Goal: Communication & Community: Answer question/provide support

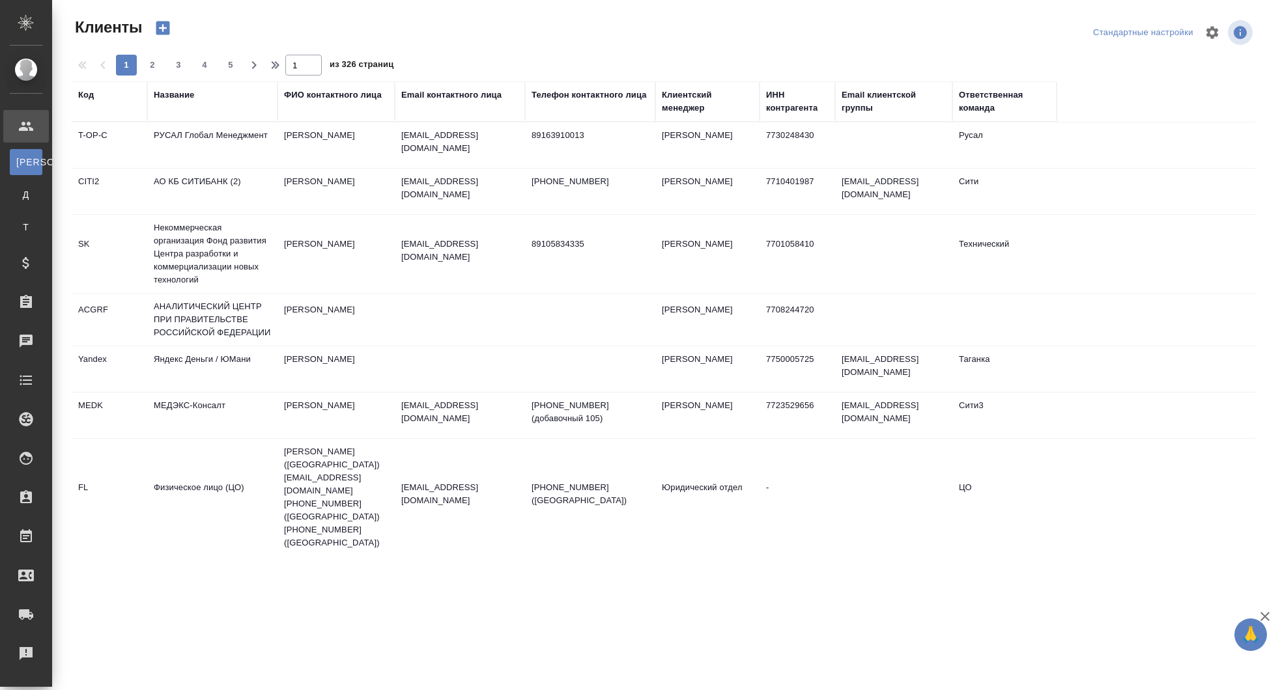
select select "RU"
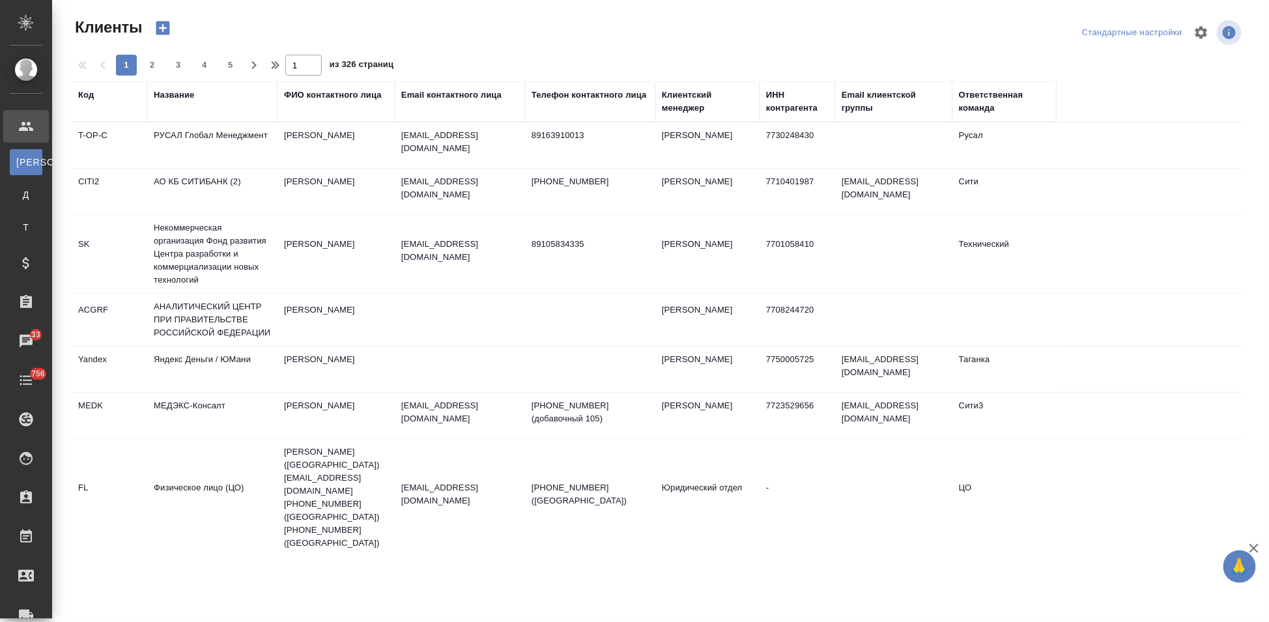
click at [92, 89] on div "Код" at bounding box center [86, 95] width 16 height 13
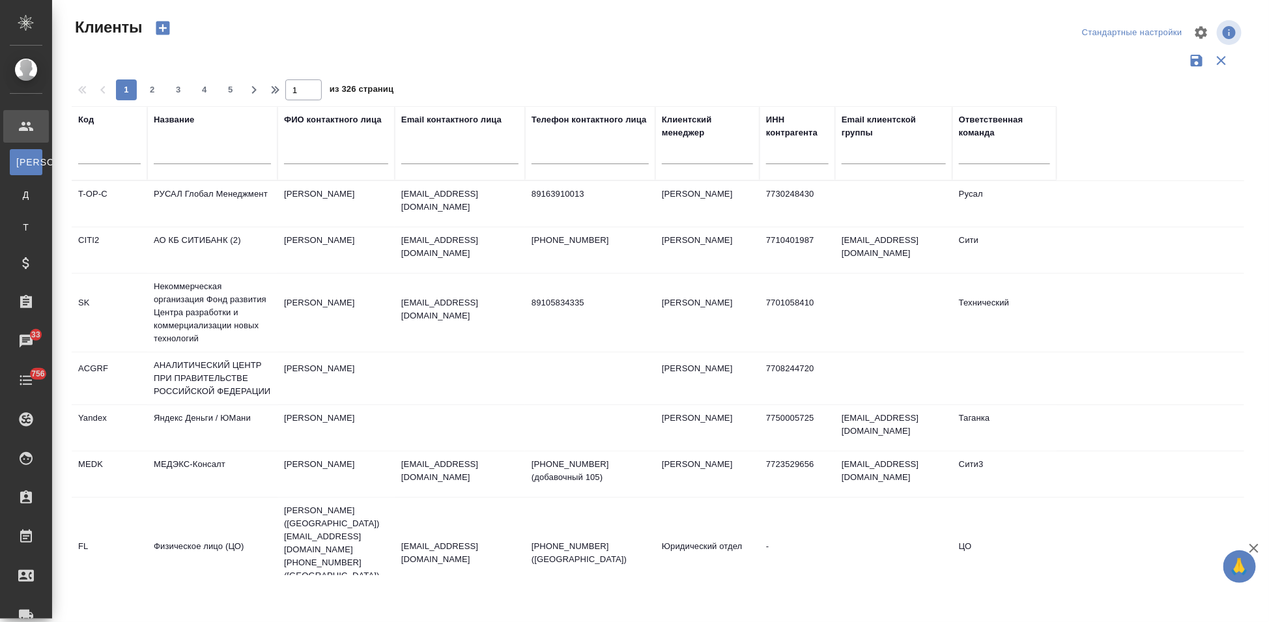
click at [100, 161] on input "text" at bounding box center [109, 156] width 63 height 16
type input "ы"
type input "sndz"
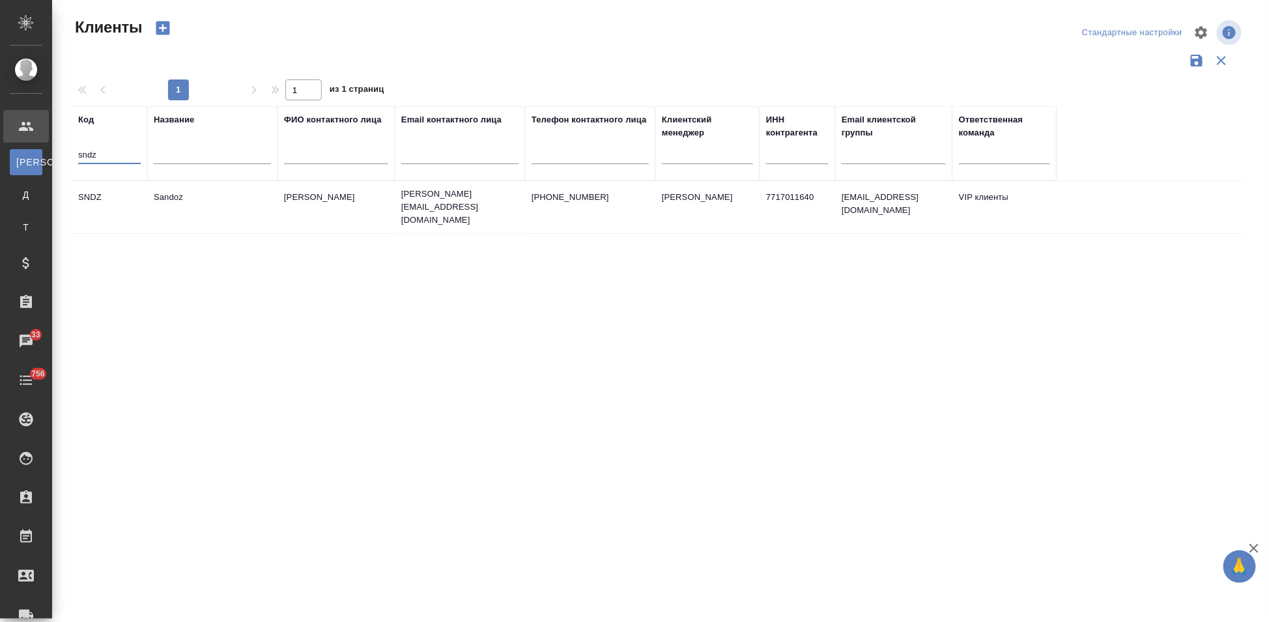
click at [231, 200] on td "Sandoz" at bounding box center [212, 207] width 130 height 46
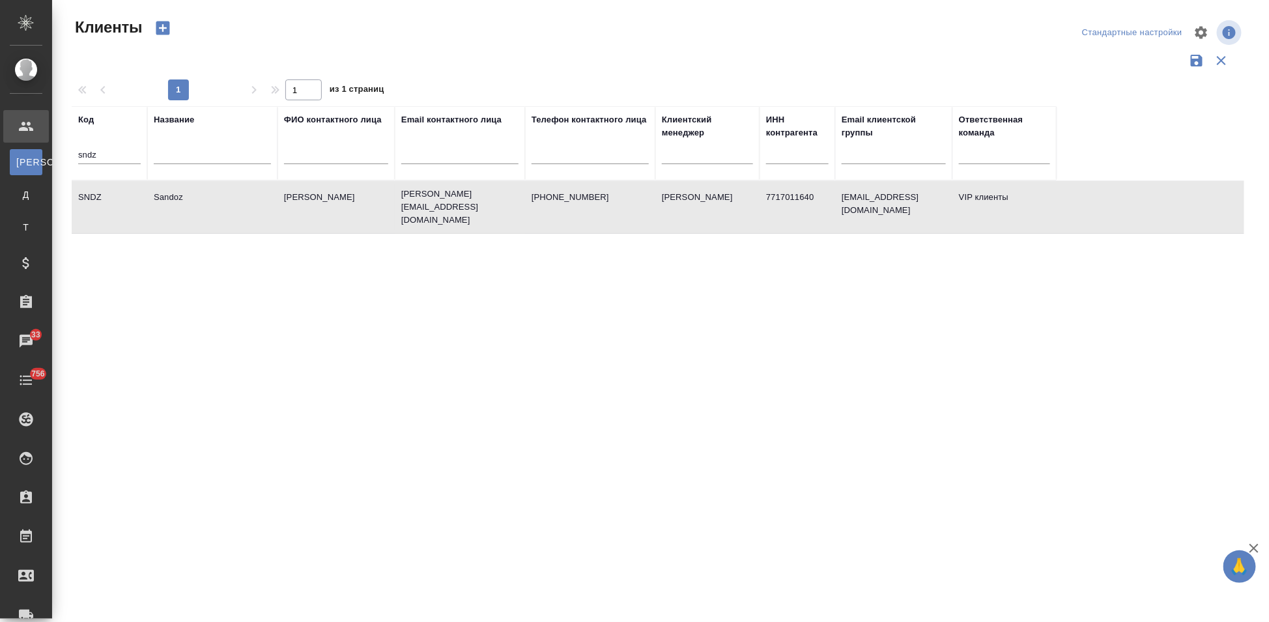
click at [231, 200] on td "Sandoz" at bounding box center [212, 207] width 130 height 46
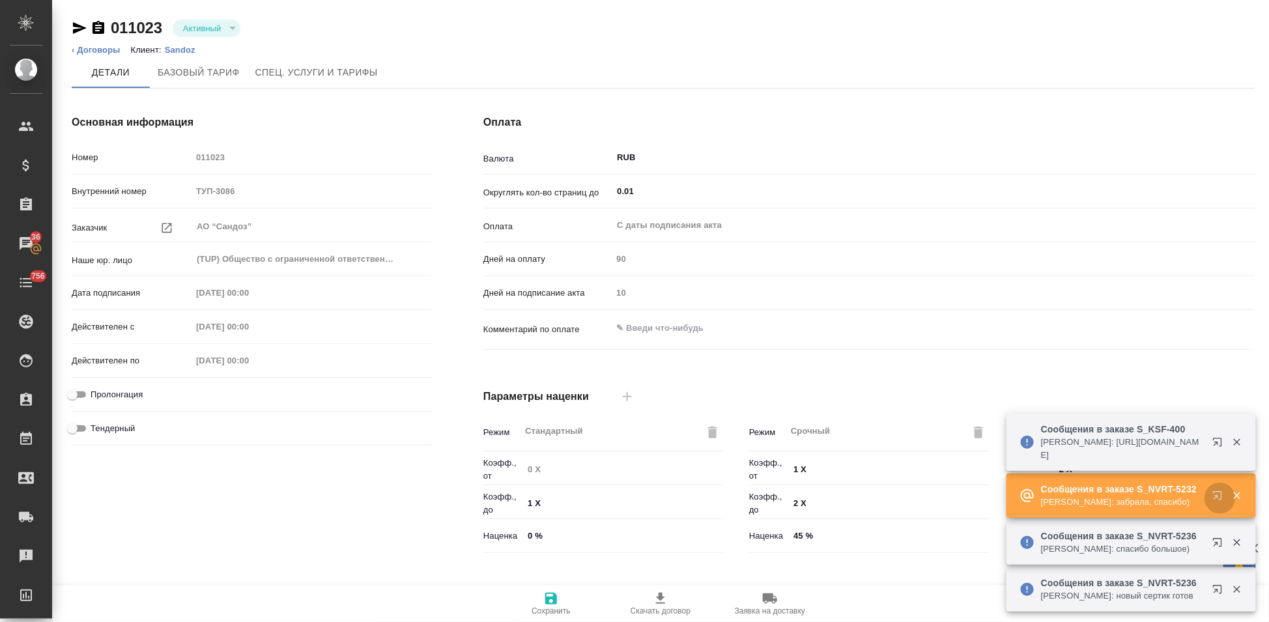
click at [1220, 497] on icon "button" at bounding box center [1220, 498] width 16 height 16
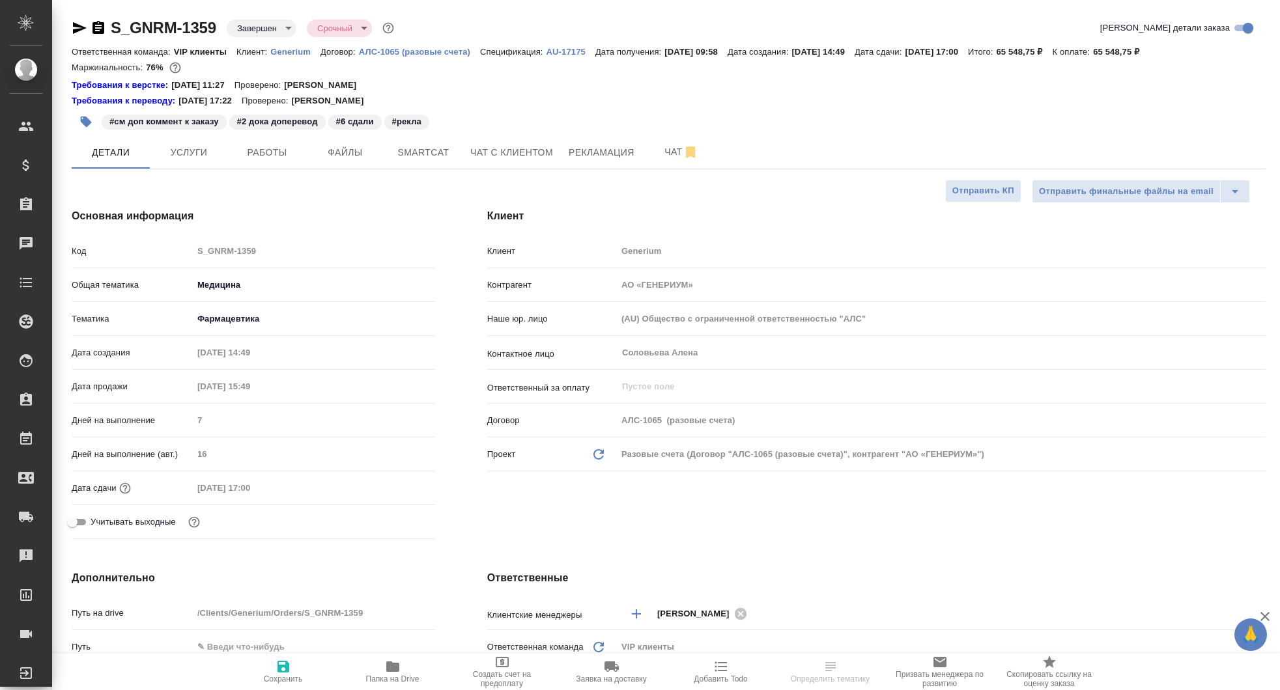
select select "RU"
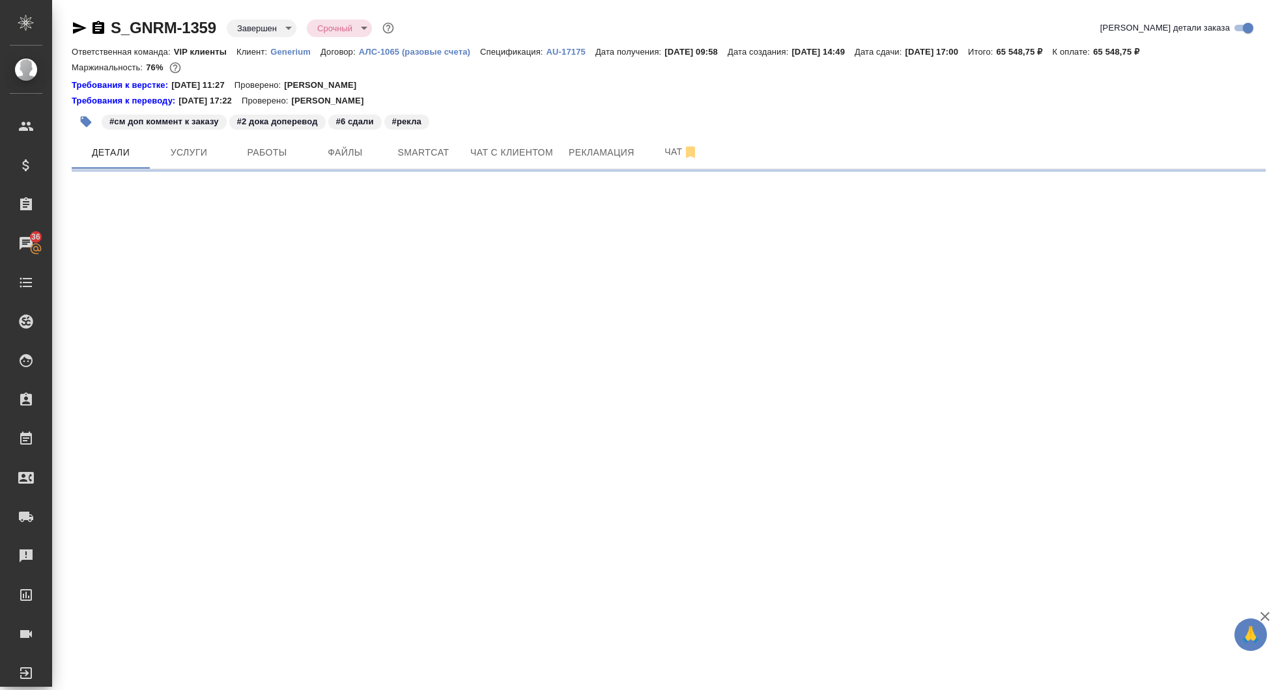
select select "RU"
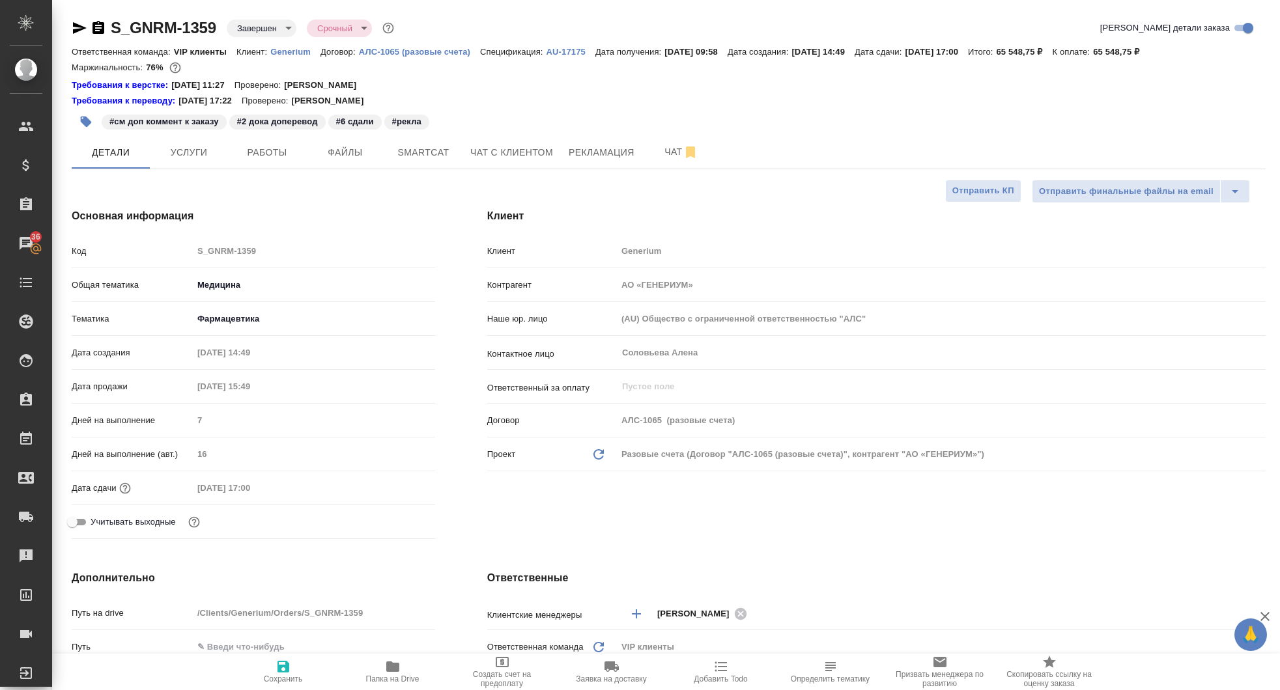
type textarea "x"
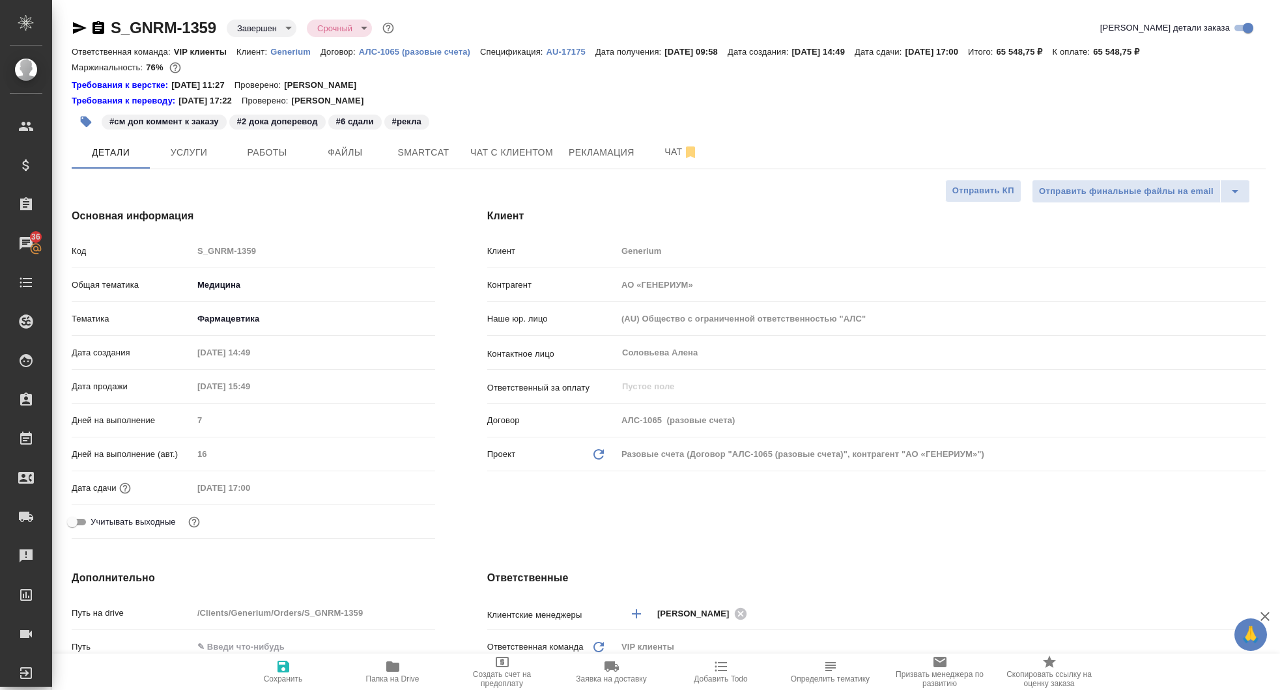
type textarea "x"
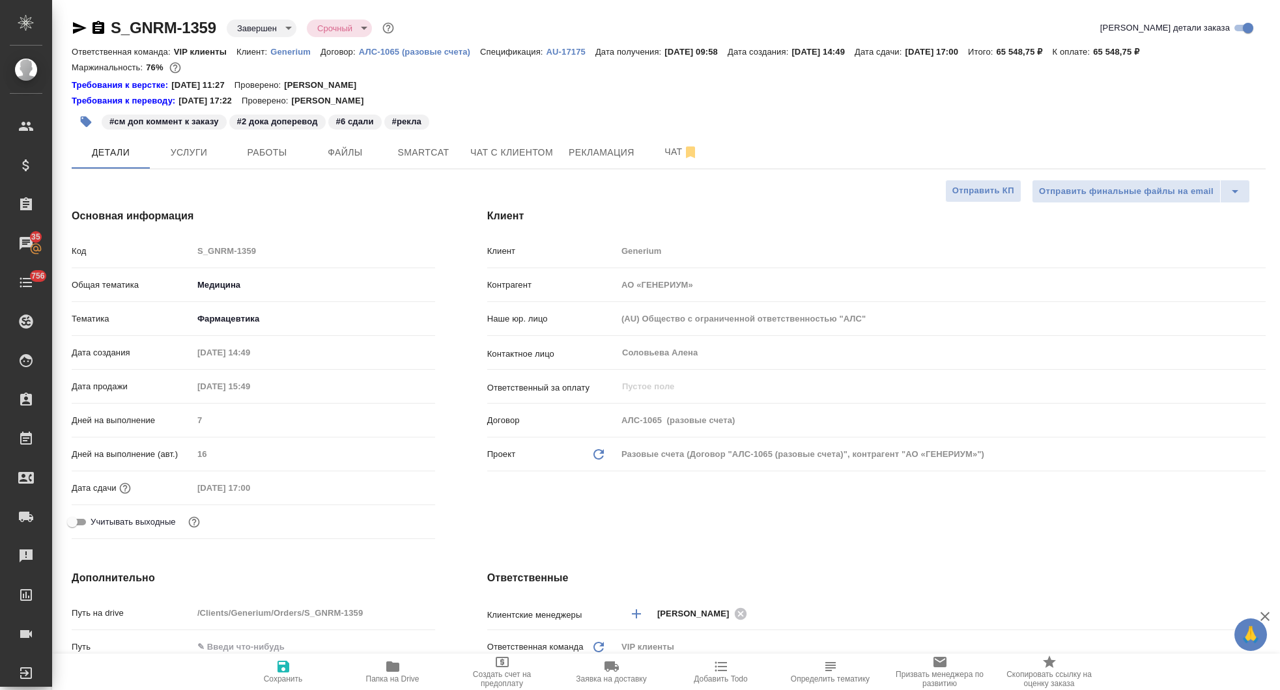
type textarea "x"
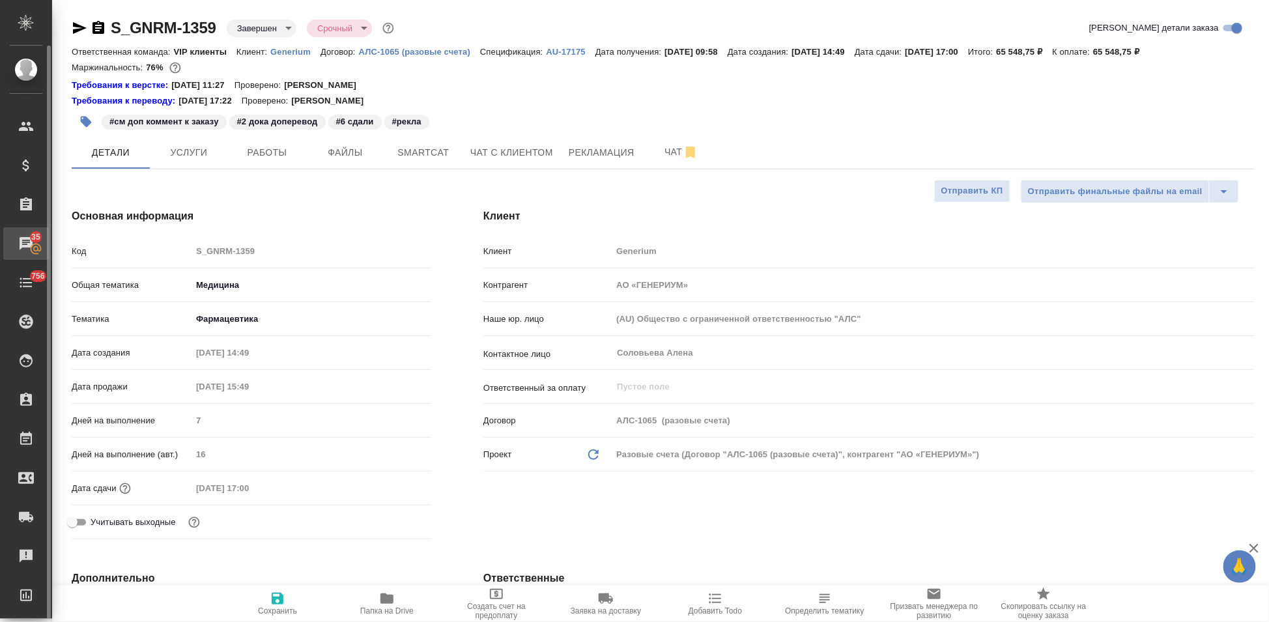
type textarea "x"
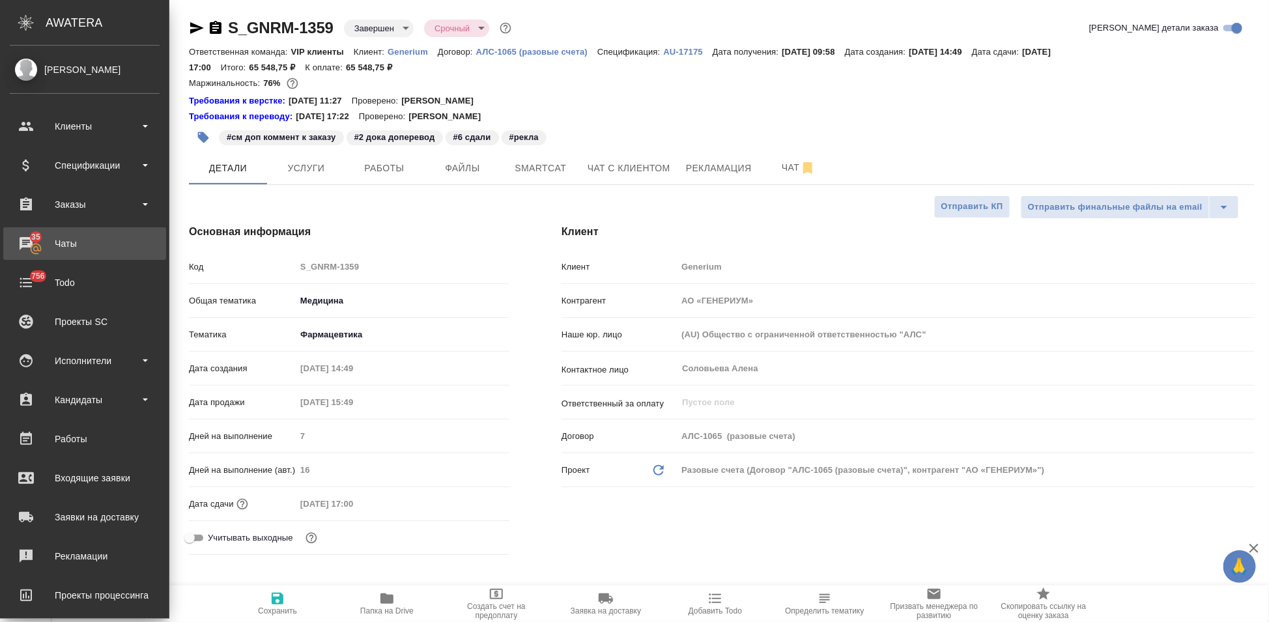
click at [36, 251] on div "Чаты" at bounding box center [85, 244] width 150 height 20
type textarea "x"
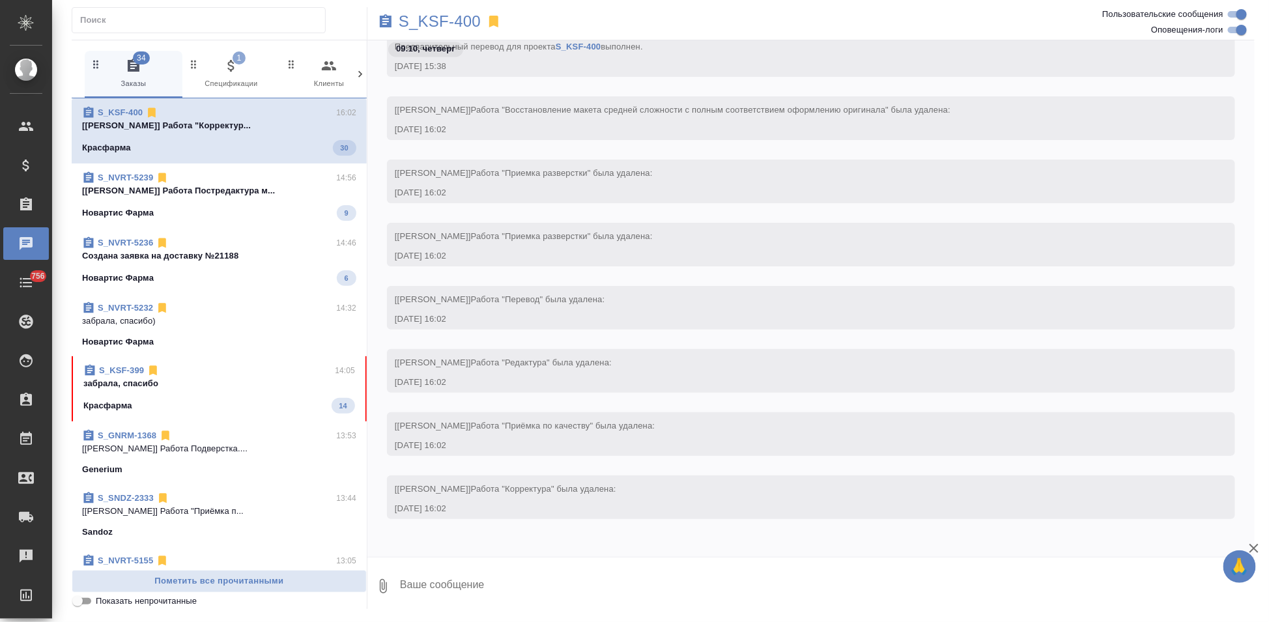
scroll to position [19531, 0]
click at [235, 401] on div "Красфарма 14" at bounding box center [219, 406] width 272 height 16
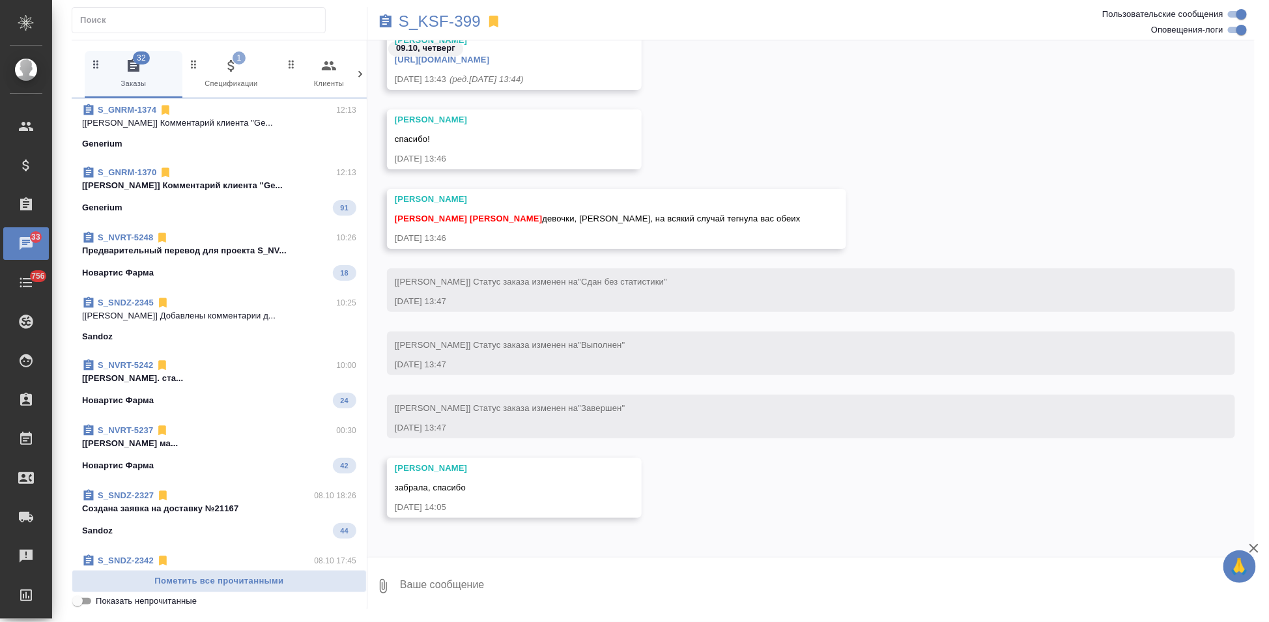
scroll to position [0, 0]
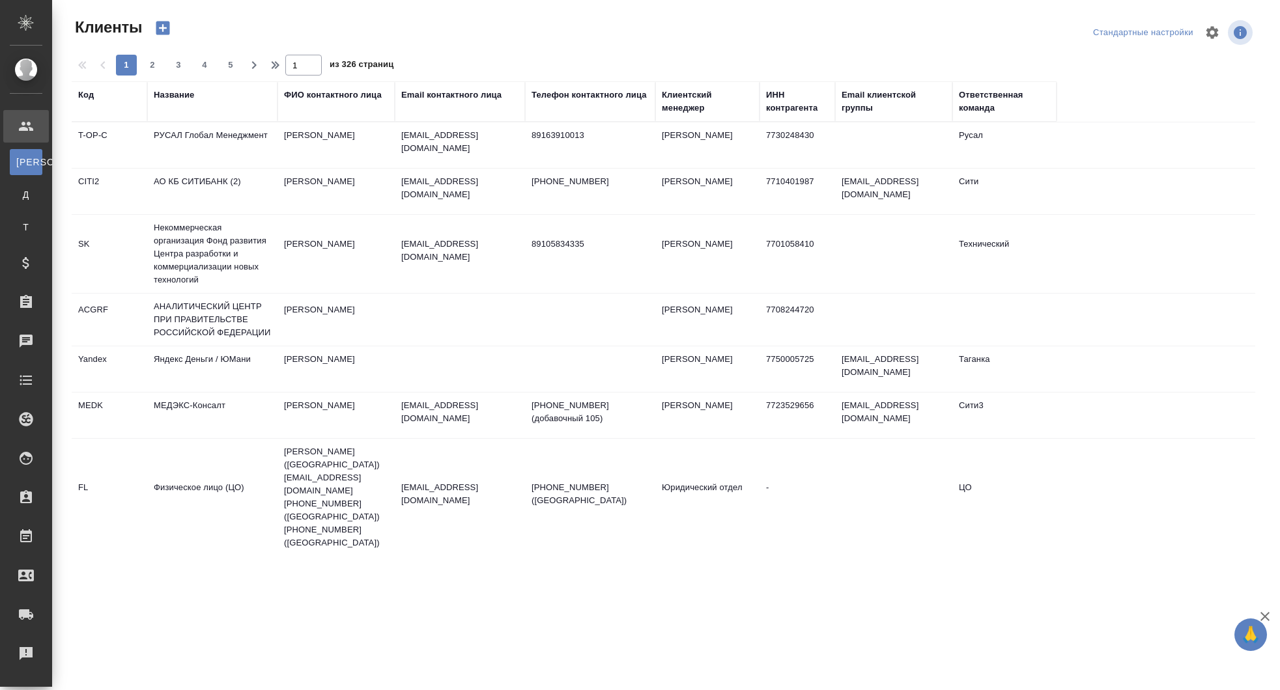
select select "RU"
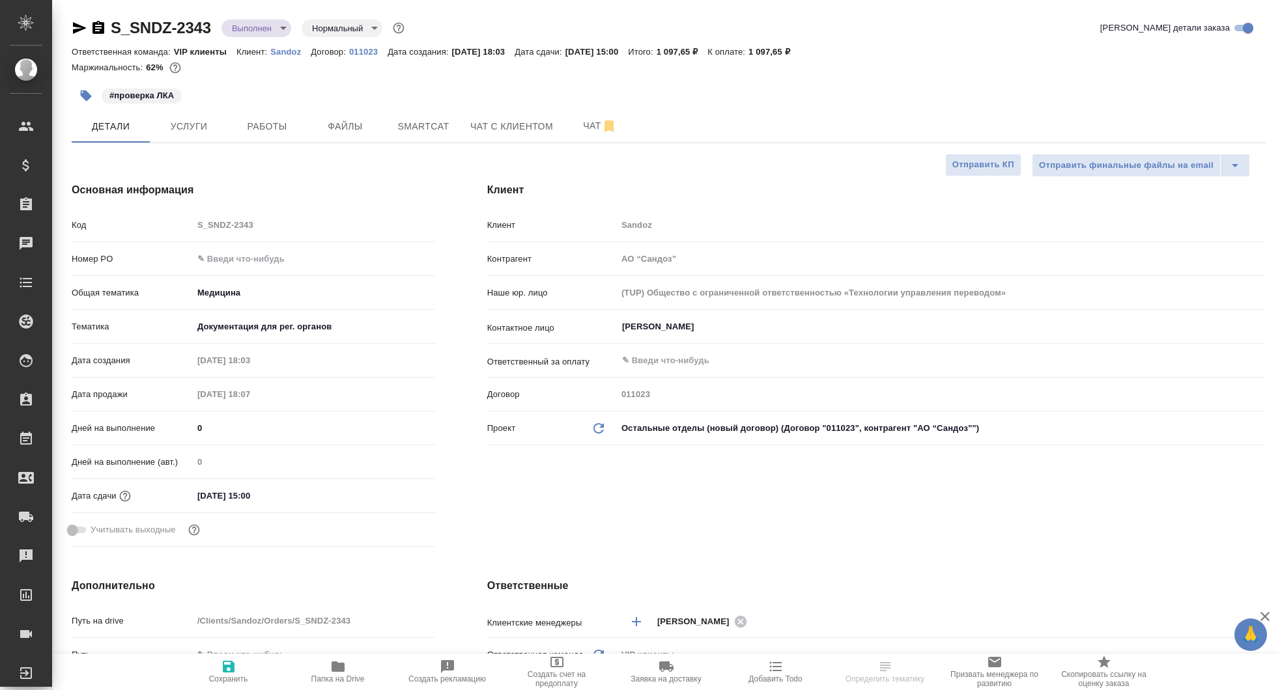
select select "RU"
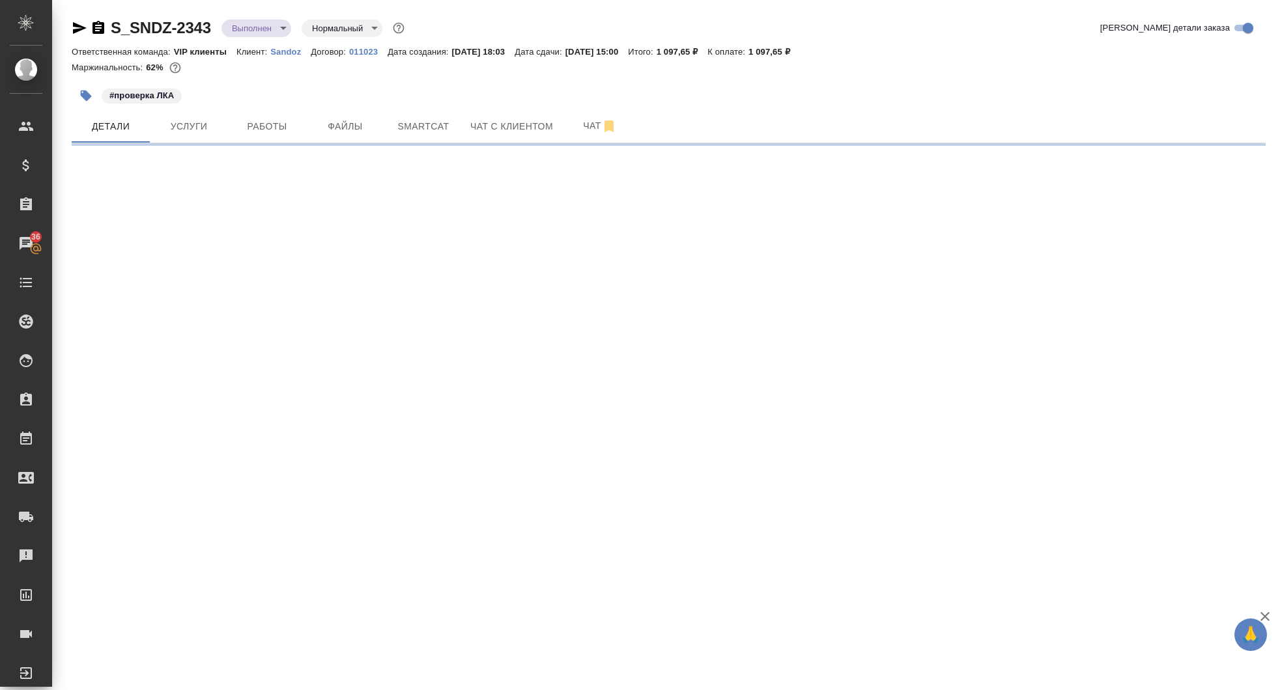
select select "RU"
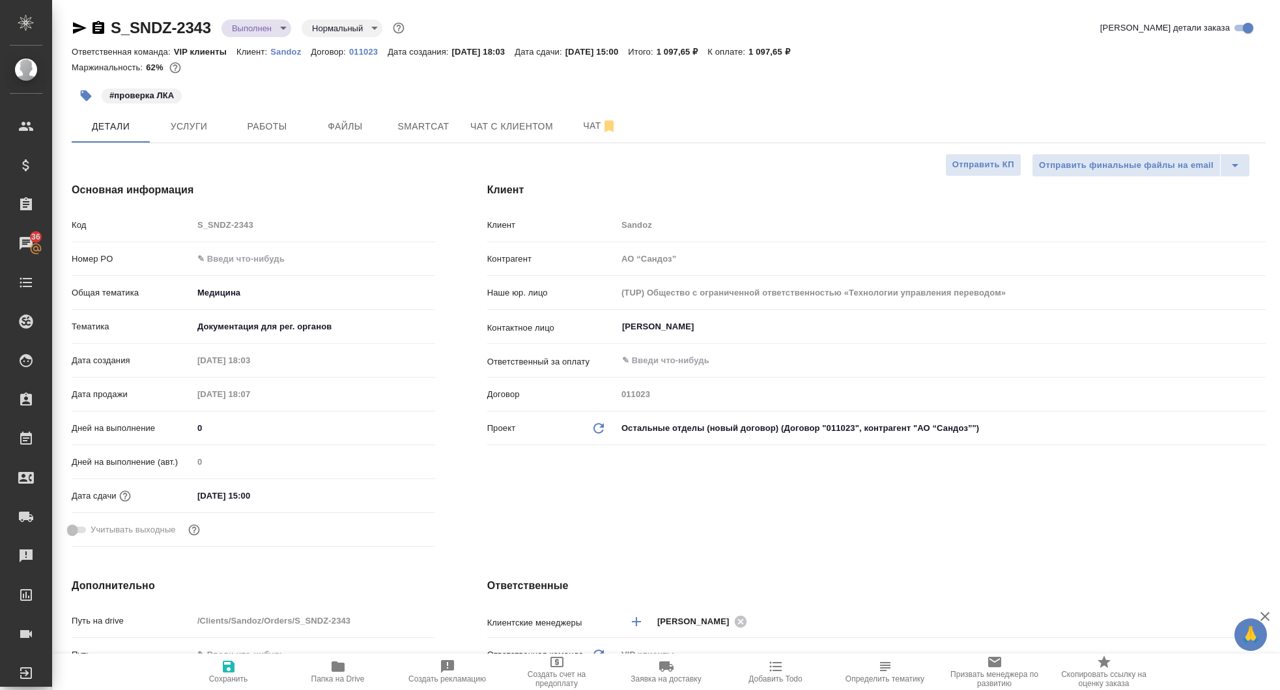
type textarea "x"
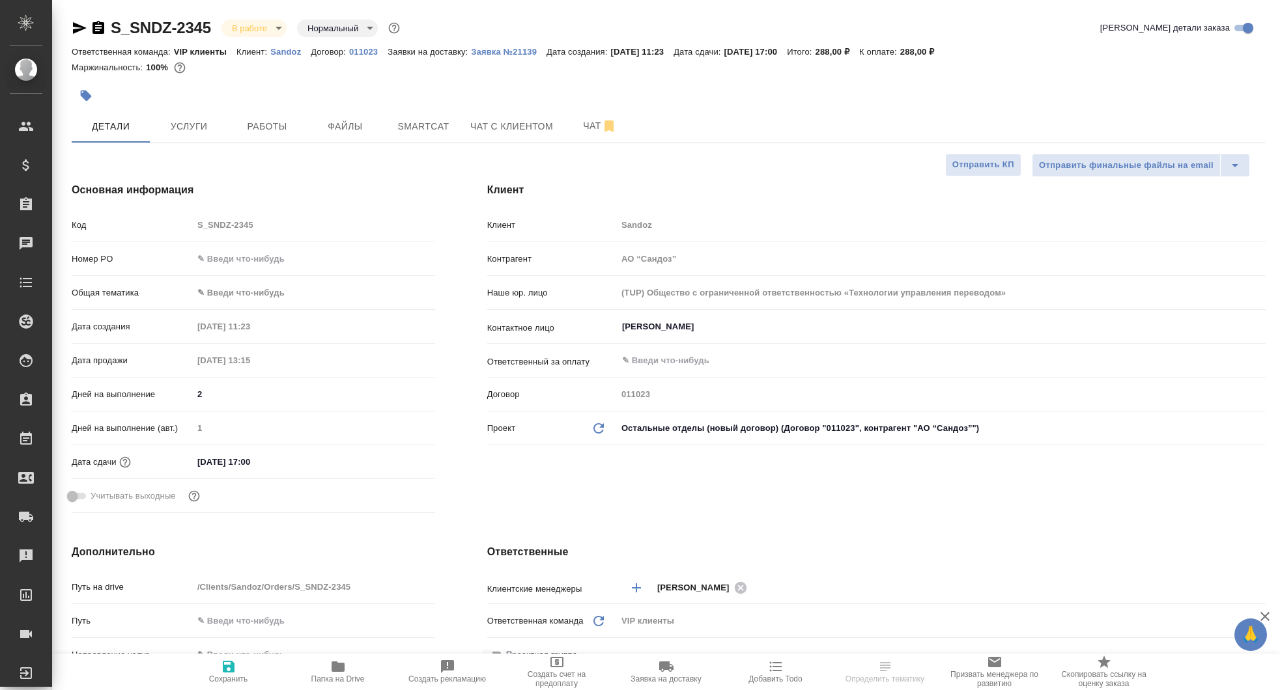
select select "RU"
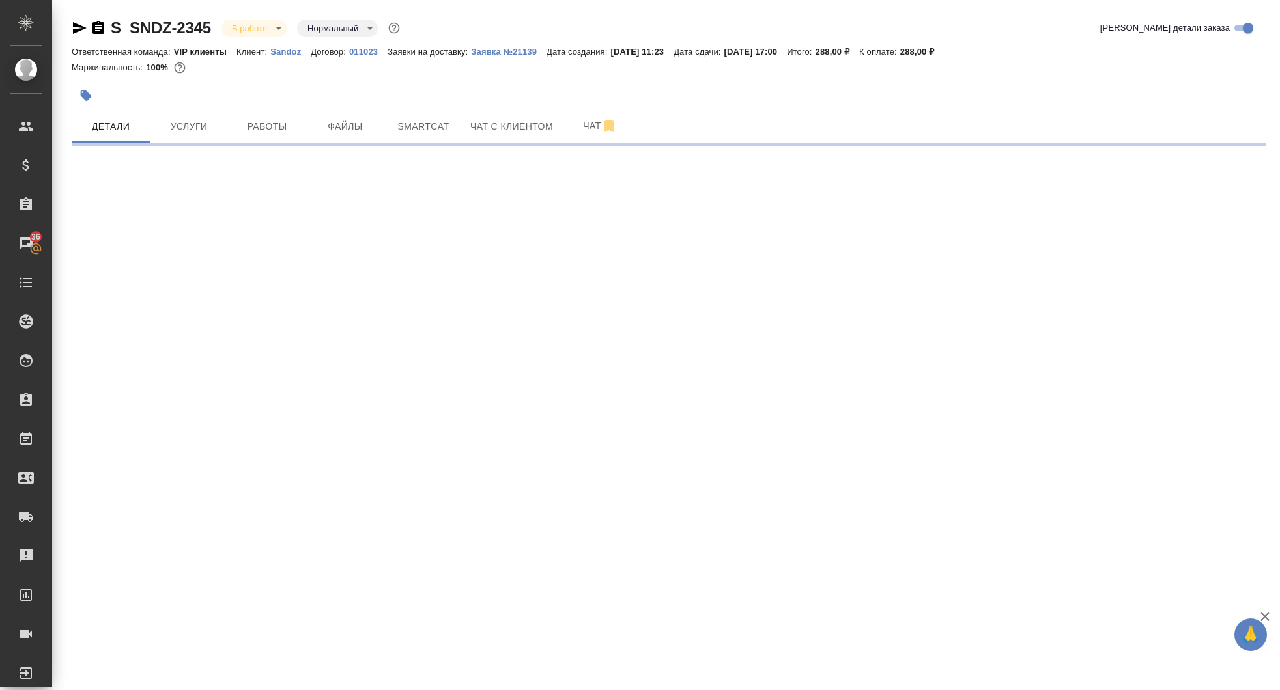
select select "RU"
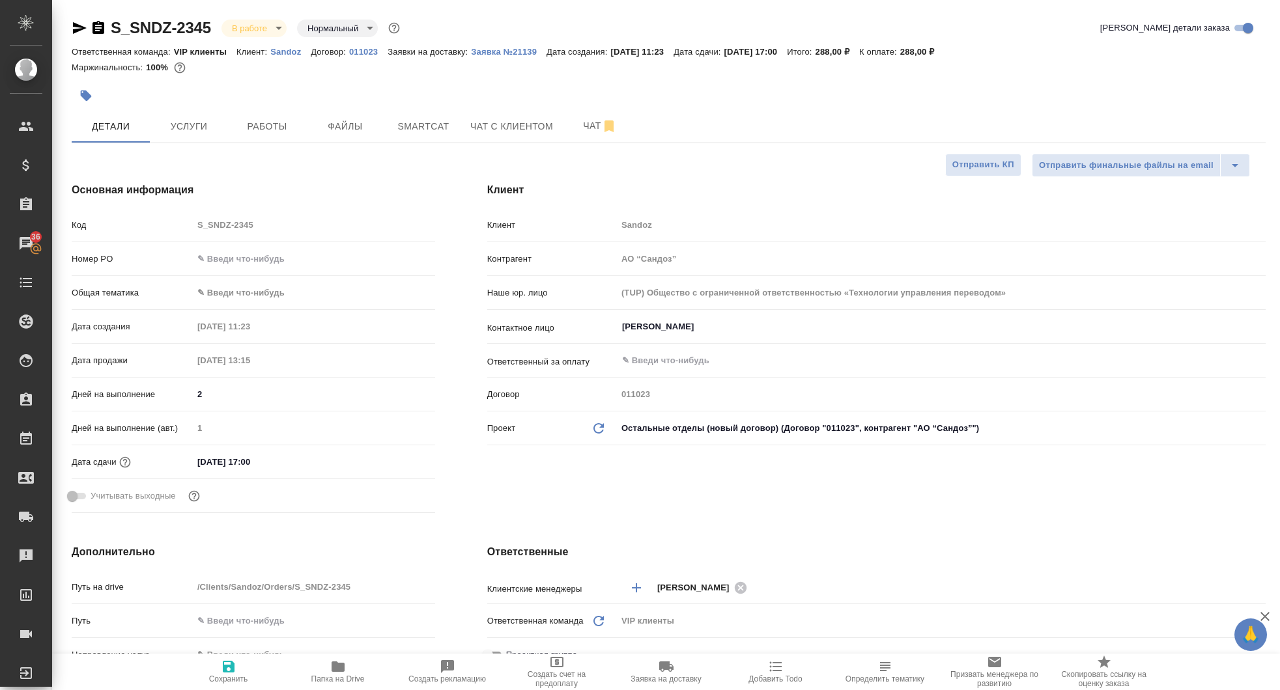
type textarea "x"
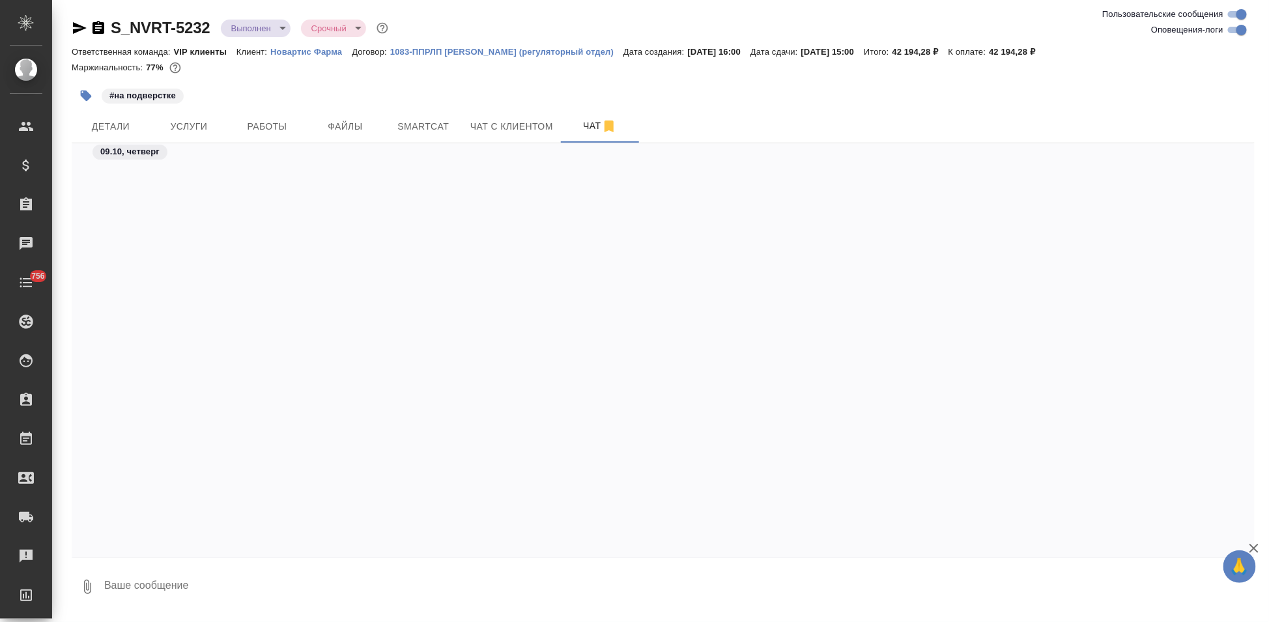
scroll to position [53185, 0]
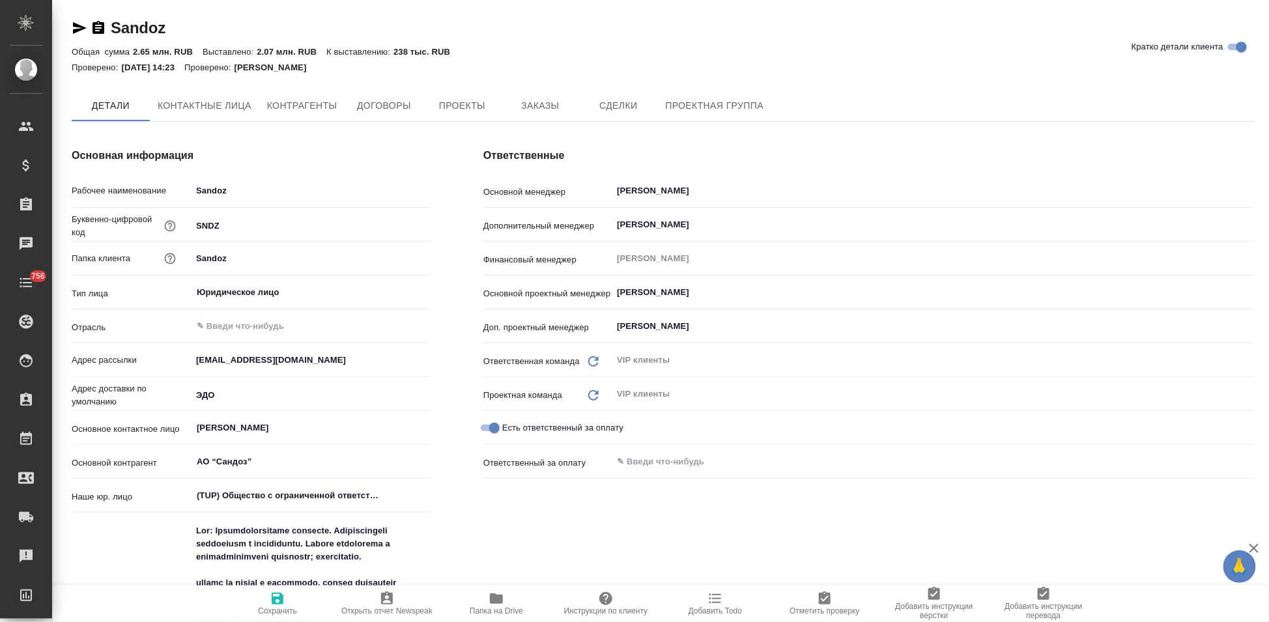
type textarea "x"
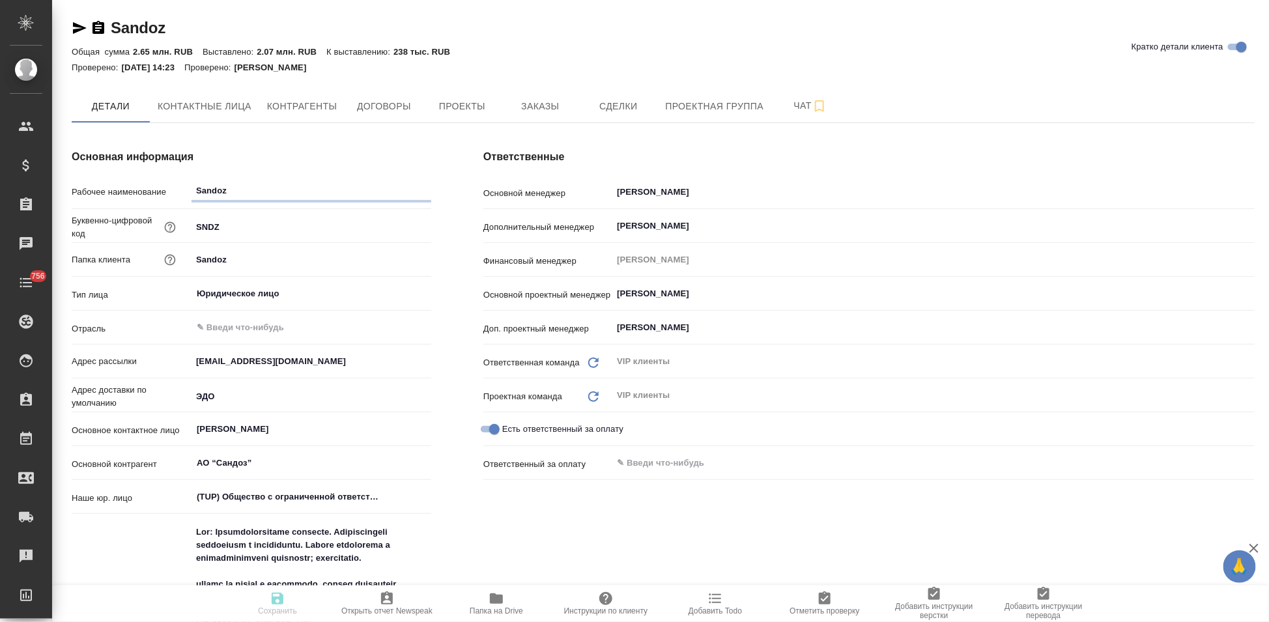
type textarea "x"
click at [555, 90] on button "Заказы" at bounding box center [540, 106] width 78 height 33
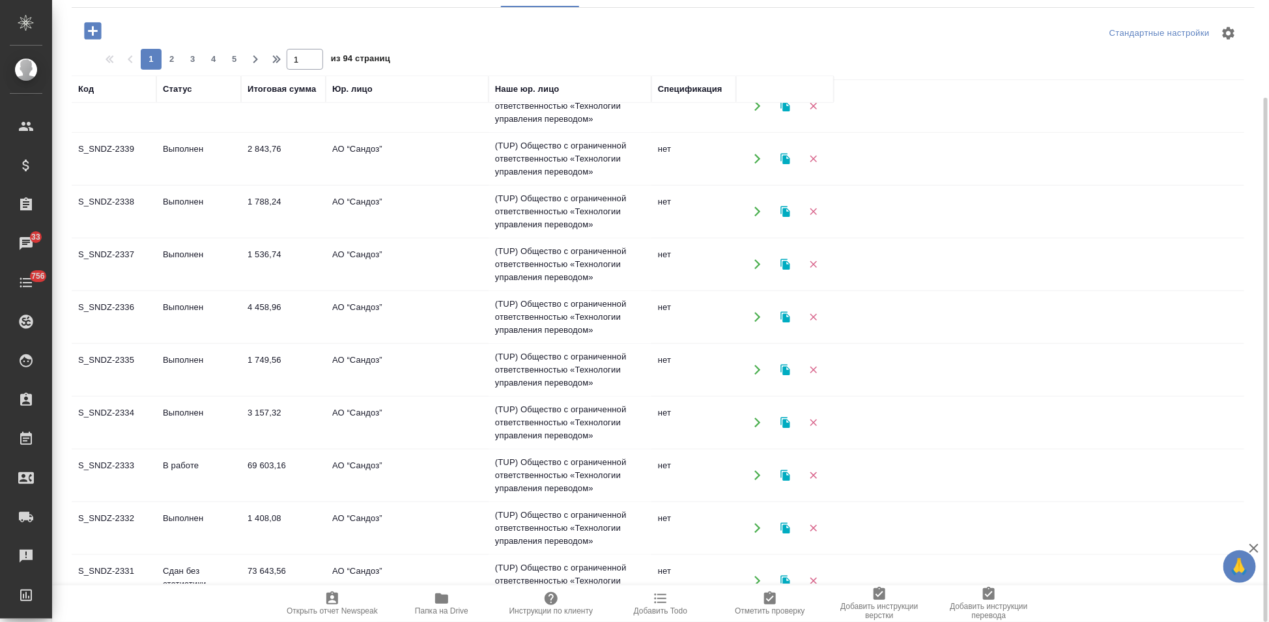
scroll to position [347, 0]
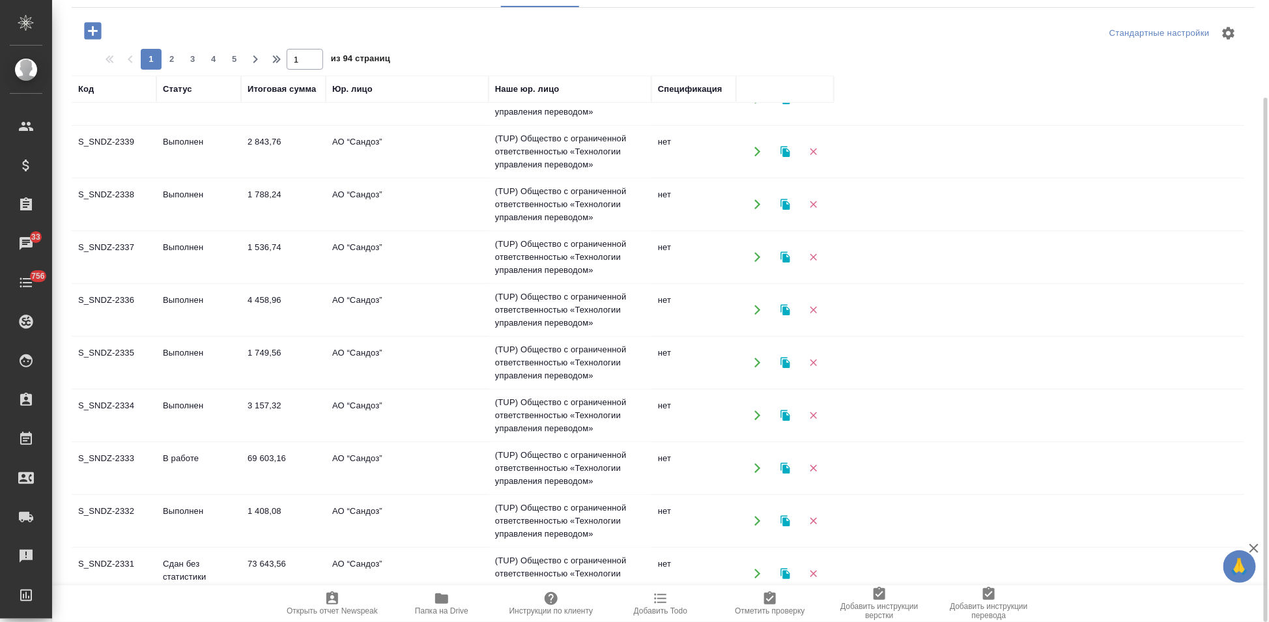
click at [199, 472] on td "В работе" at bounding box center [198, 468] width 85 height 46
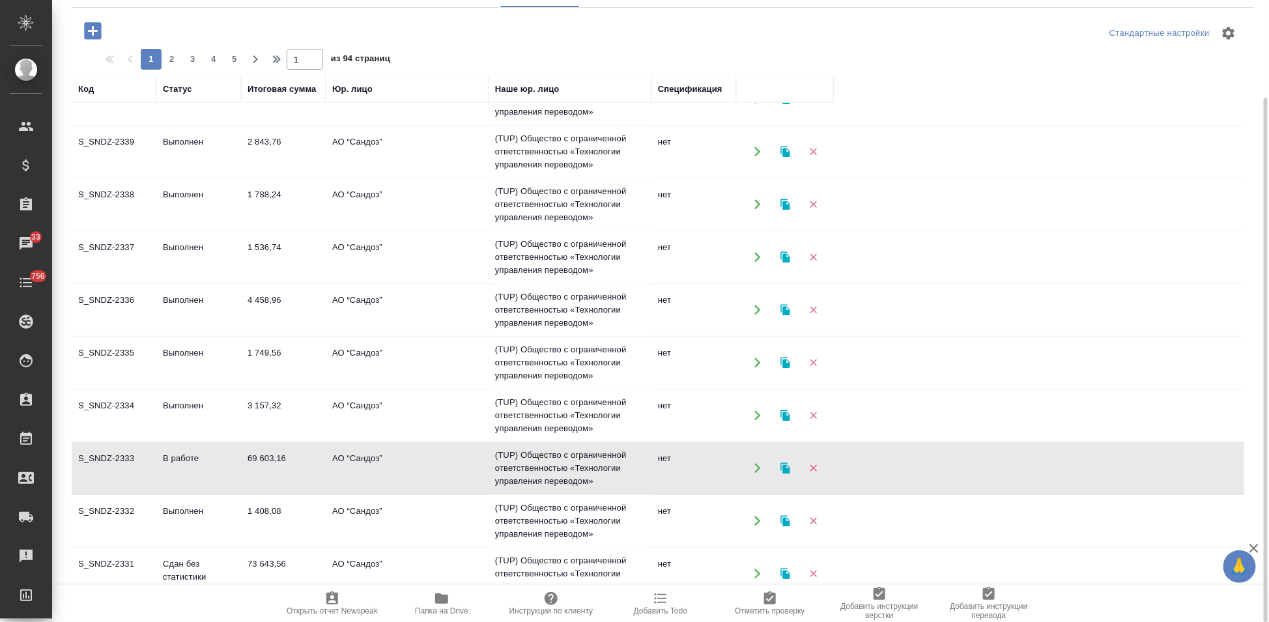
click at [199, 472] on td "В работе" at bounding box center [198, 468] width 85 height 46
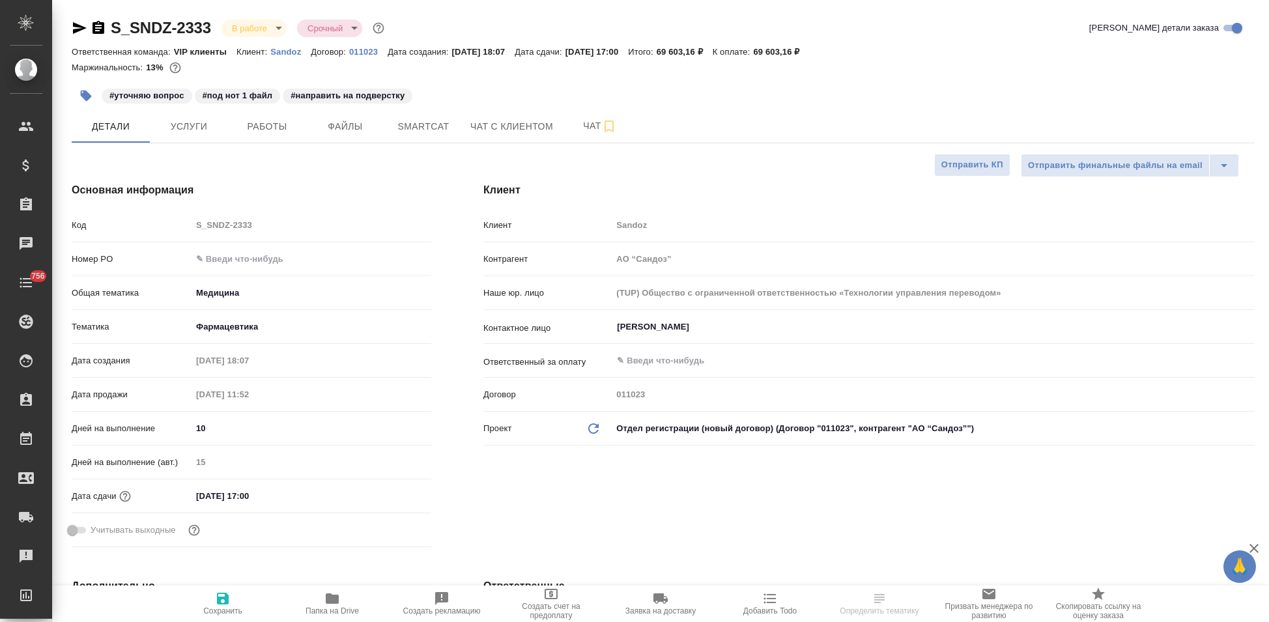
select select "RU"
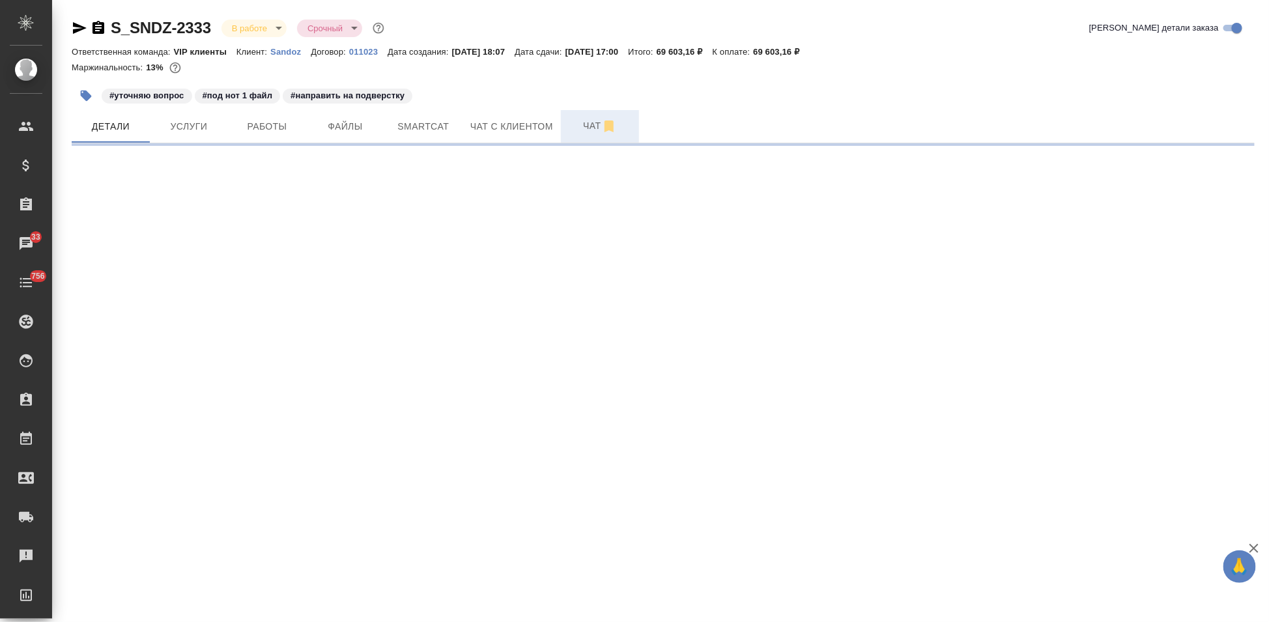
select select "RU"
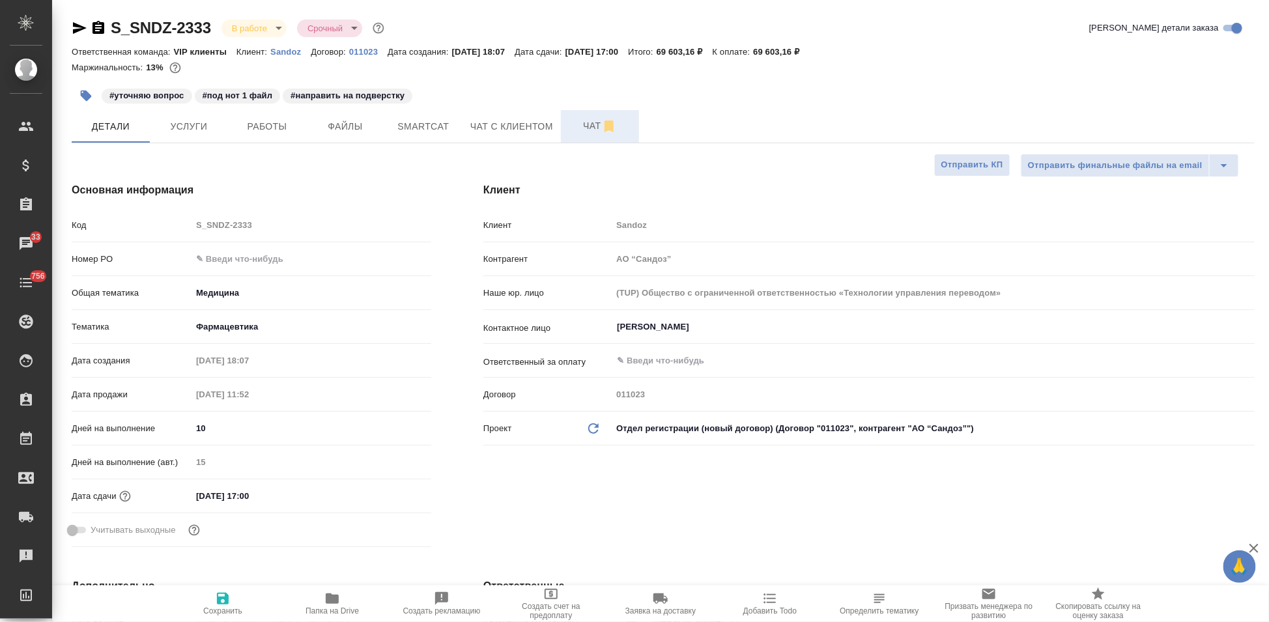
type textarea "x"
click at [578, 133] on span "Чат" at bounding box center [600, 126] width 63 height 16
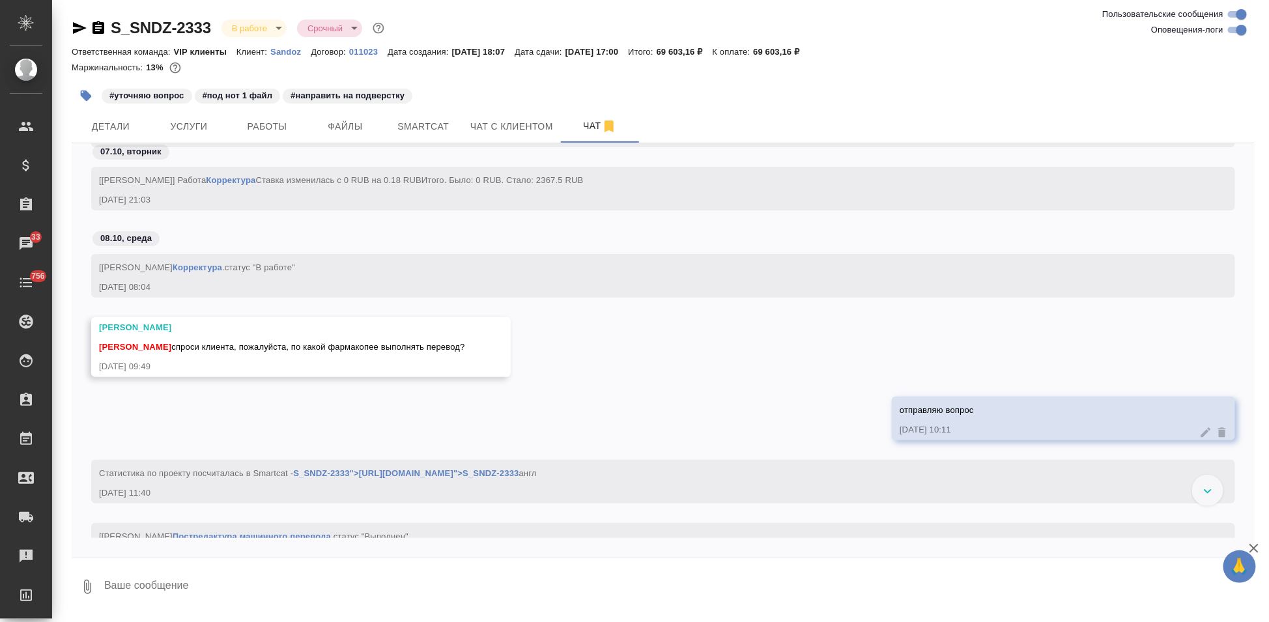
scroll to position [54619, 0]
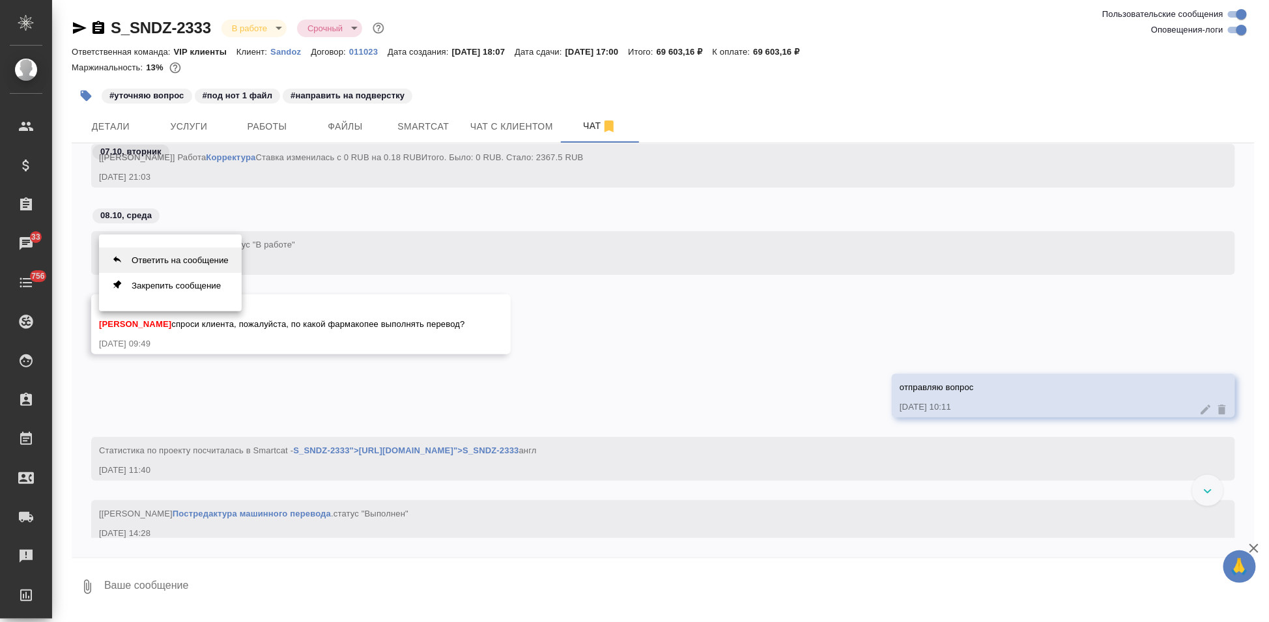
click at [176, 268] on button "Ответить на сообщение" at bounding box center [170, 259] width 143 height 25
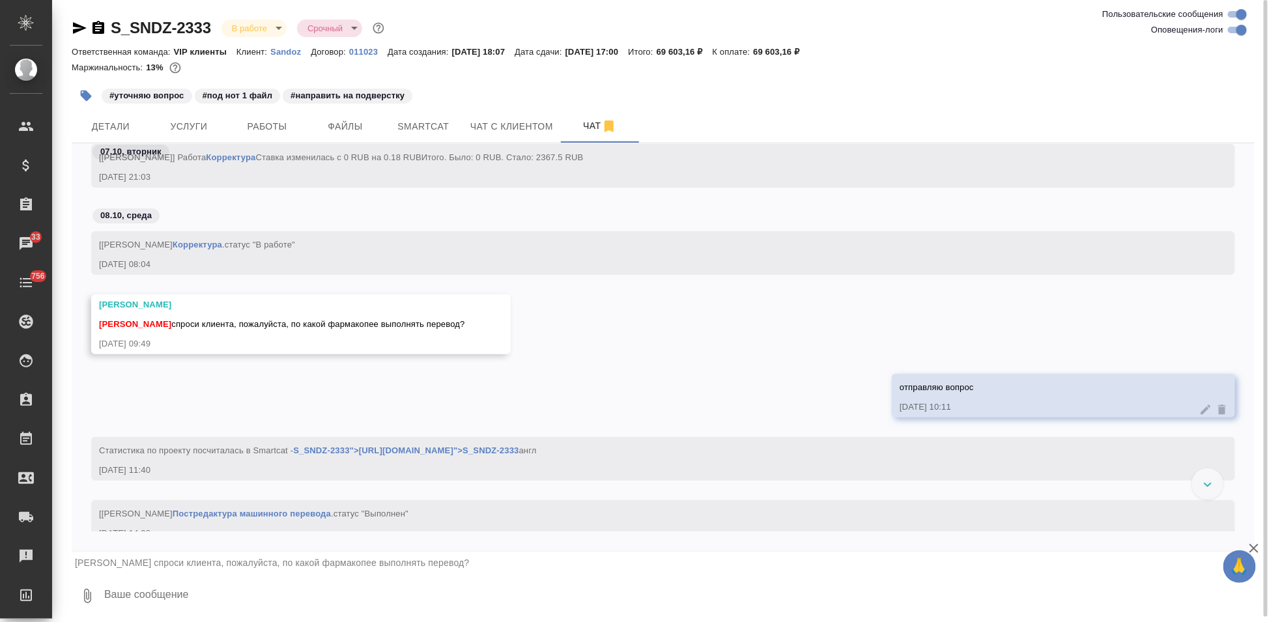
click at [140, 602] on textarea at bounding box center [679, 596] width 1152 height 44
type textarea "j"
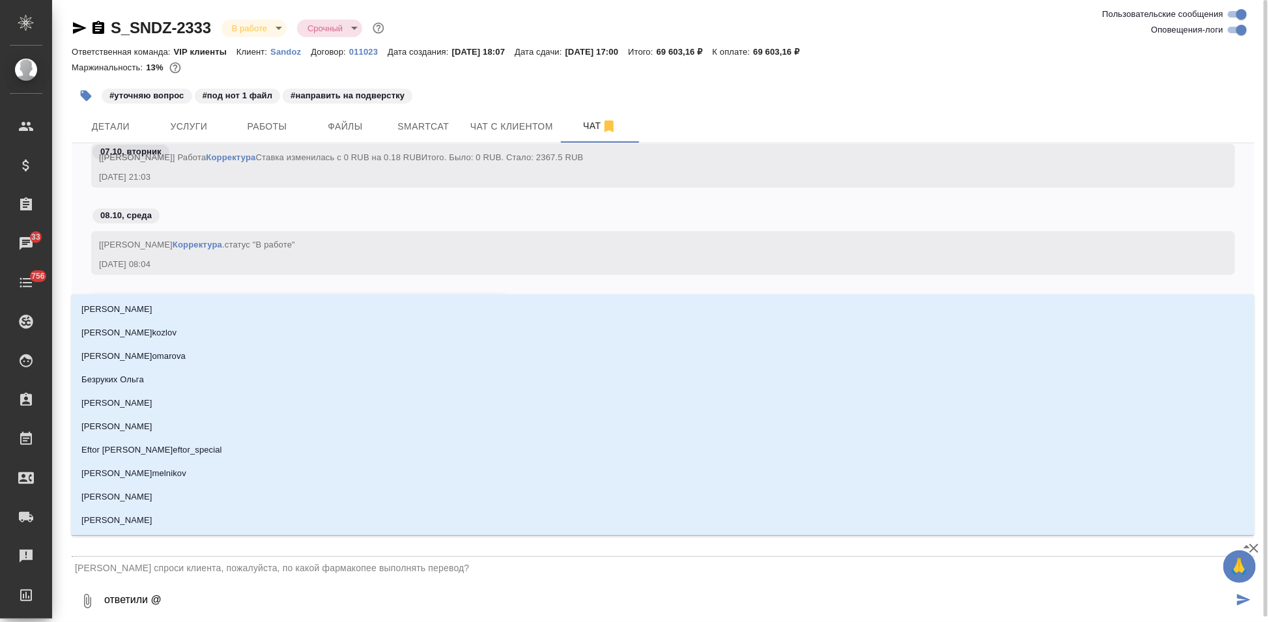
type textarea "ответили @г"
type input "г"
type textarea "ответили @го"
type input "го"
type textarea "ответили @гор"
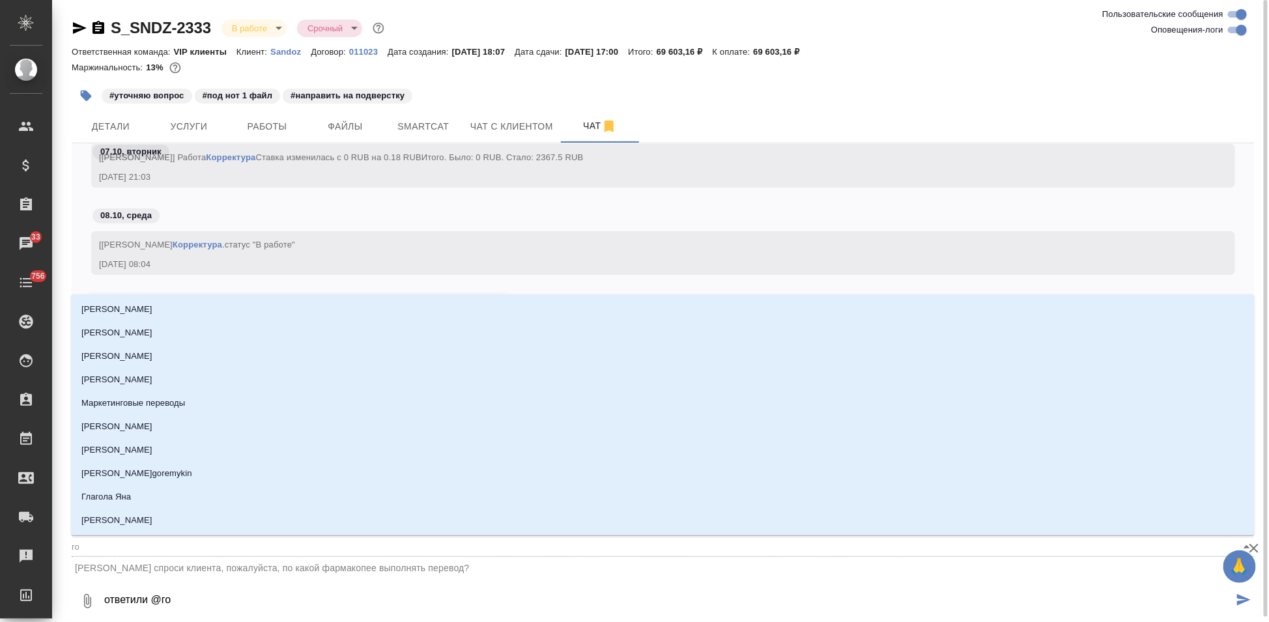
type input "гор"
type textarea "ответили @горш"
type input "горш"
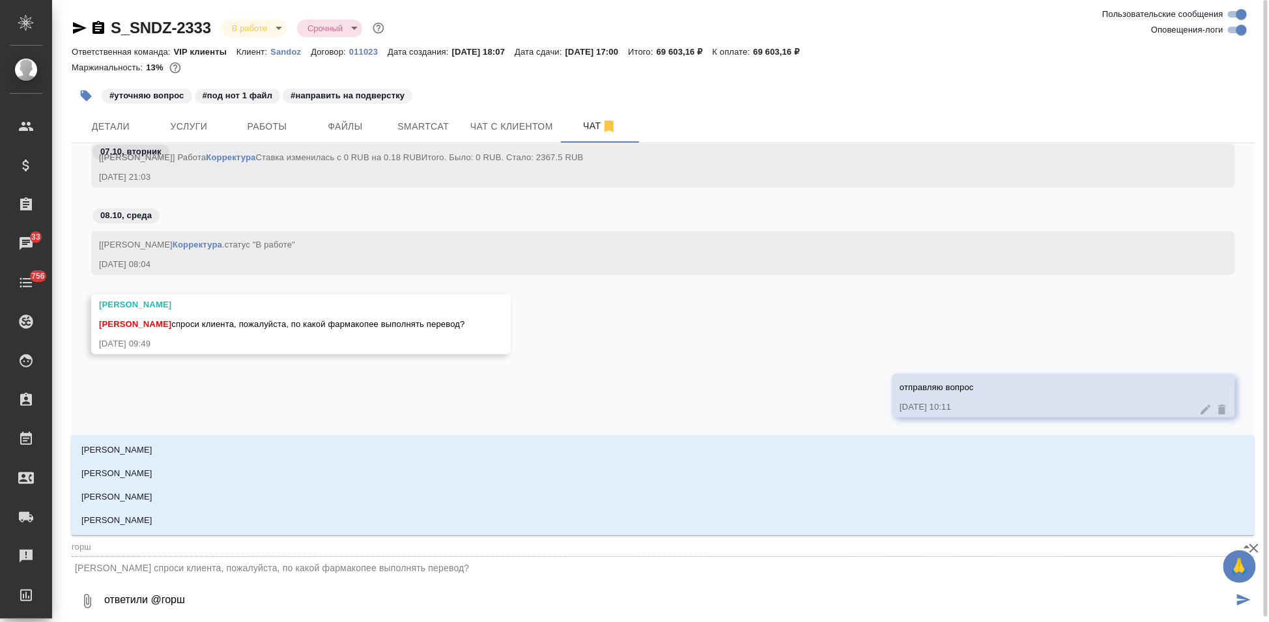
type textarea "ответили @горшк"
type input "горшк"
type textarea "ответили @горшко"
type input "горшко"
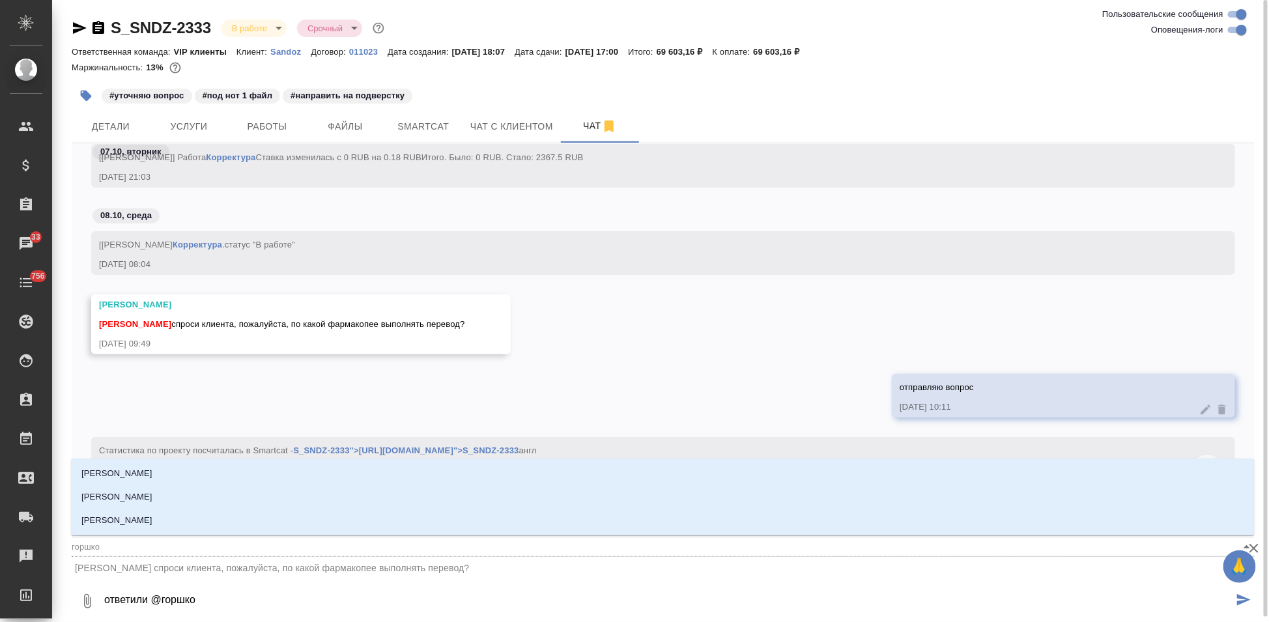
type textarea "ответили @горшков"
type input "горшков"
type textarea "ответили @горшкова"
type input "горшкова"
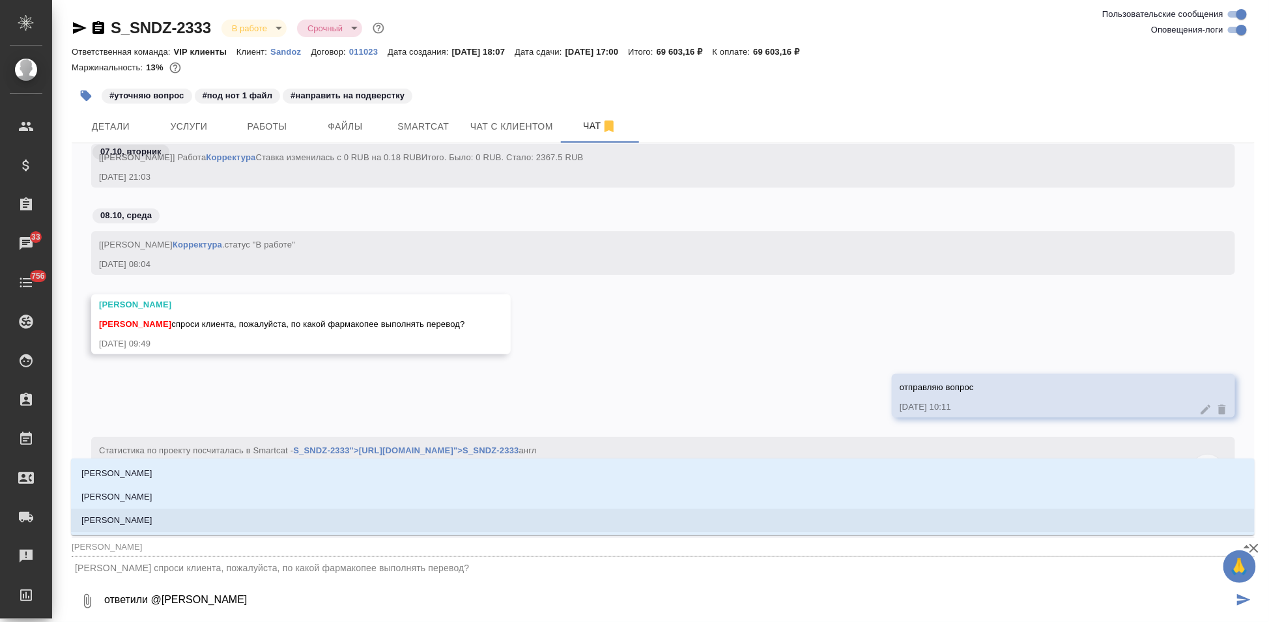
click at [228, 525] on li "[PERSON_NAME]" at bounding box center [662, 520] width 1183 height 23
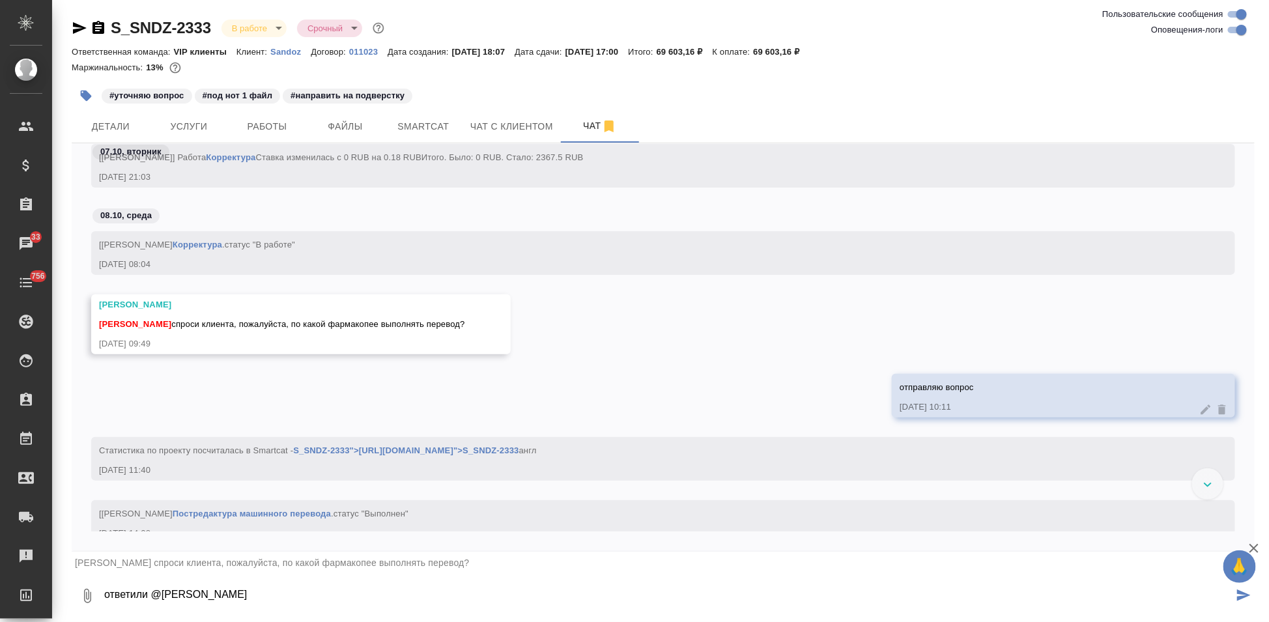
paste textarea "По Фармакопее ЕАЭС"
type textarea "ответили @Горшкова Валентина По Фармакопее ЕАЭС"
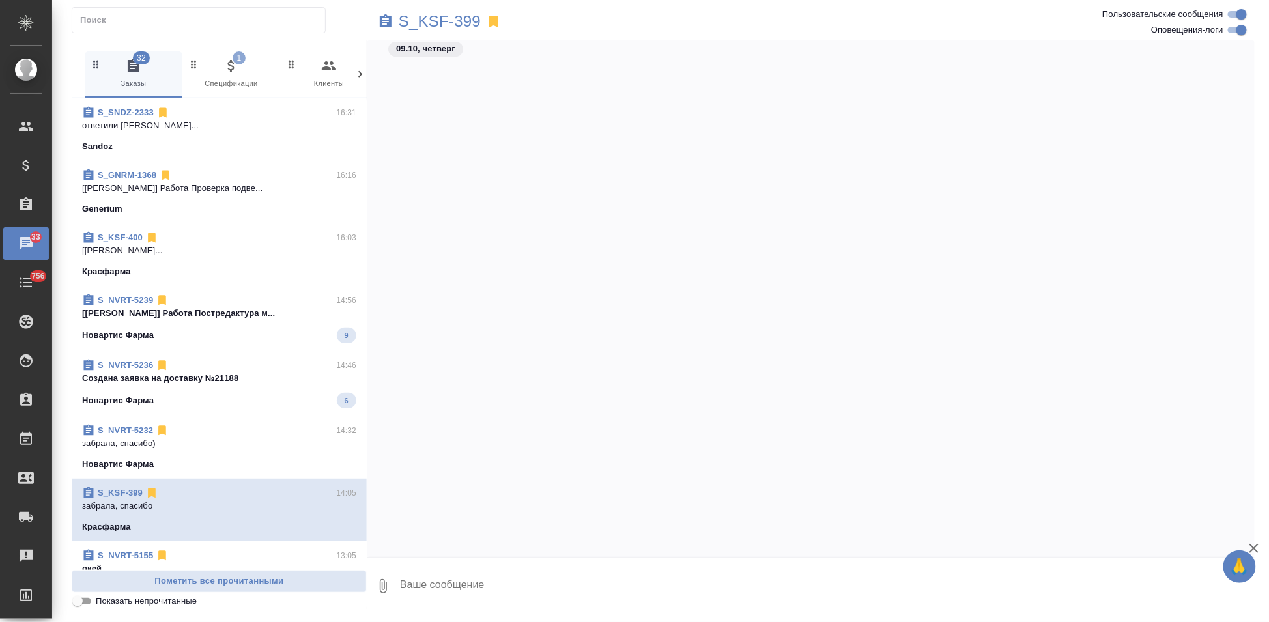
scroll to position [41974, 0]
